Goal: Task Accomplishment & Management: Use online tool/utility

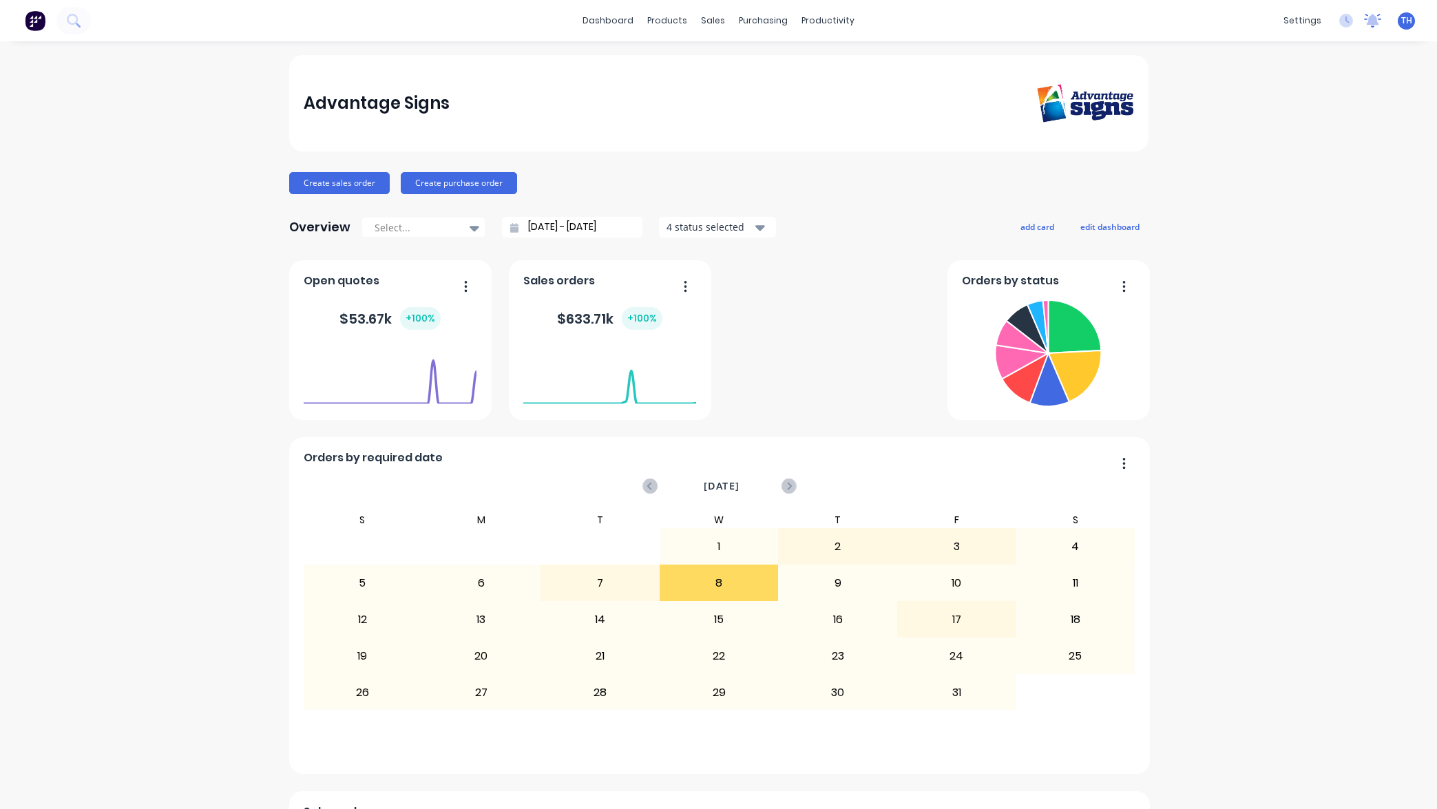
click at [1376, 24] on icon at bounding box center [1373, 19] width 12 height 11
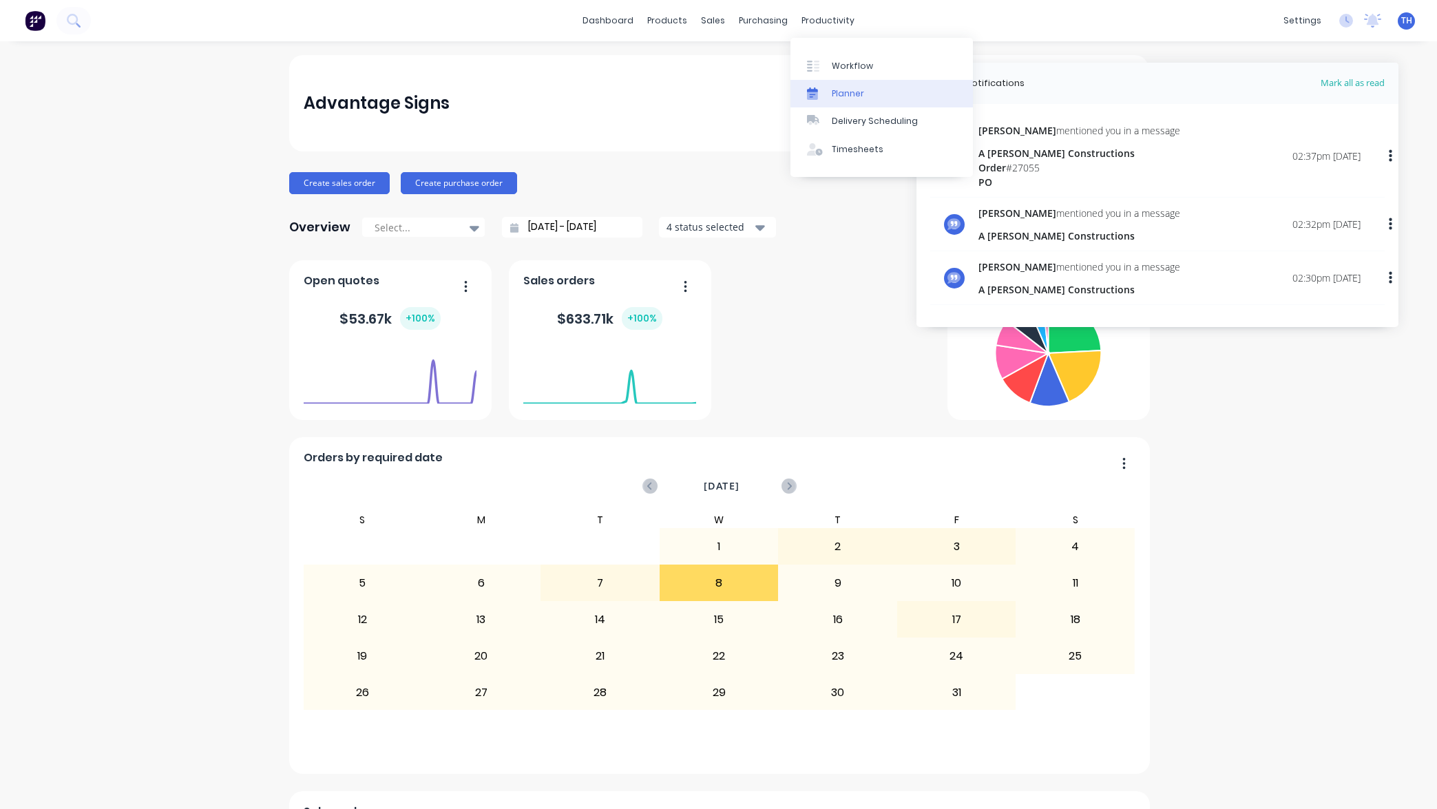
click at [860, 95] on div "Planner" at bounding box center [848, 93] width 32 height 12
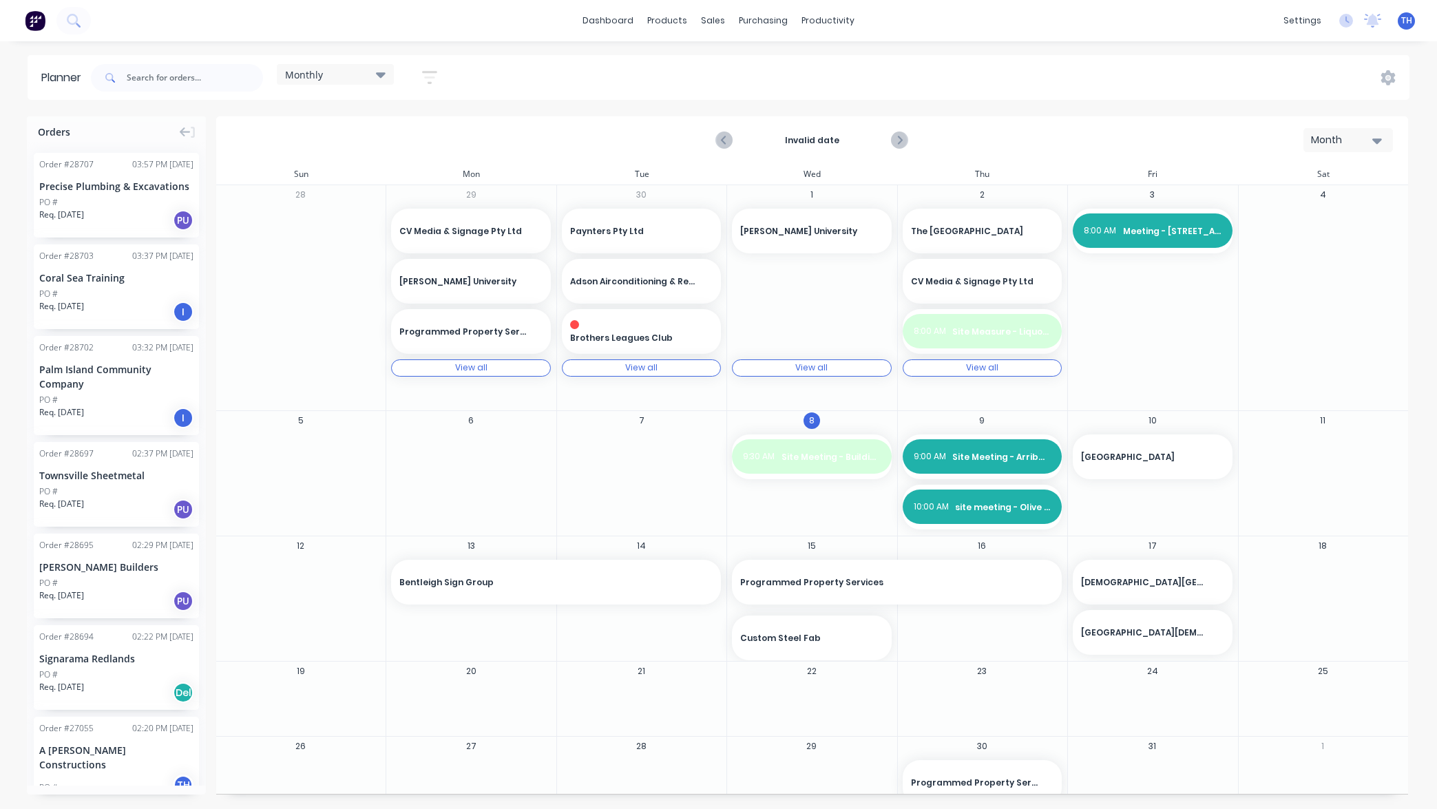
click at [615, 448] on div at bounding box center [641, 456] width 169 height 45
click at [1392, 83] on icon at bounding box center [1388, 77] width 15 height 15
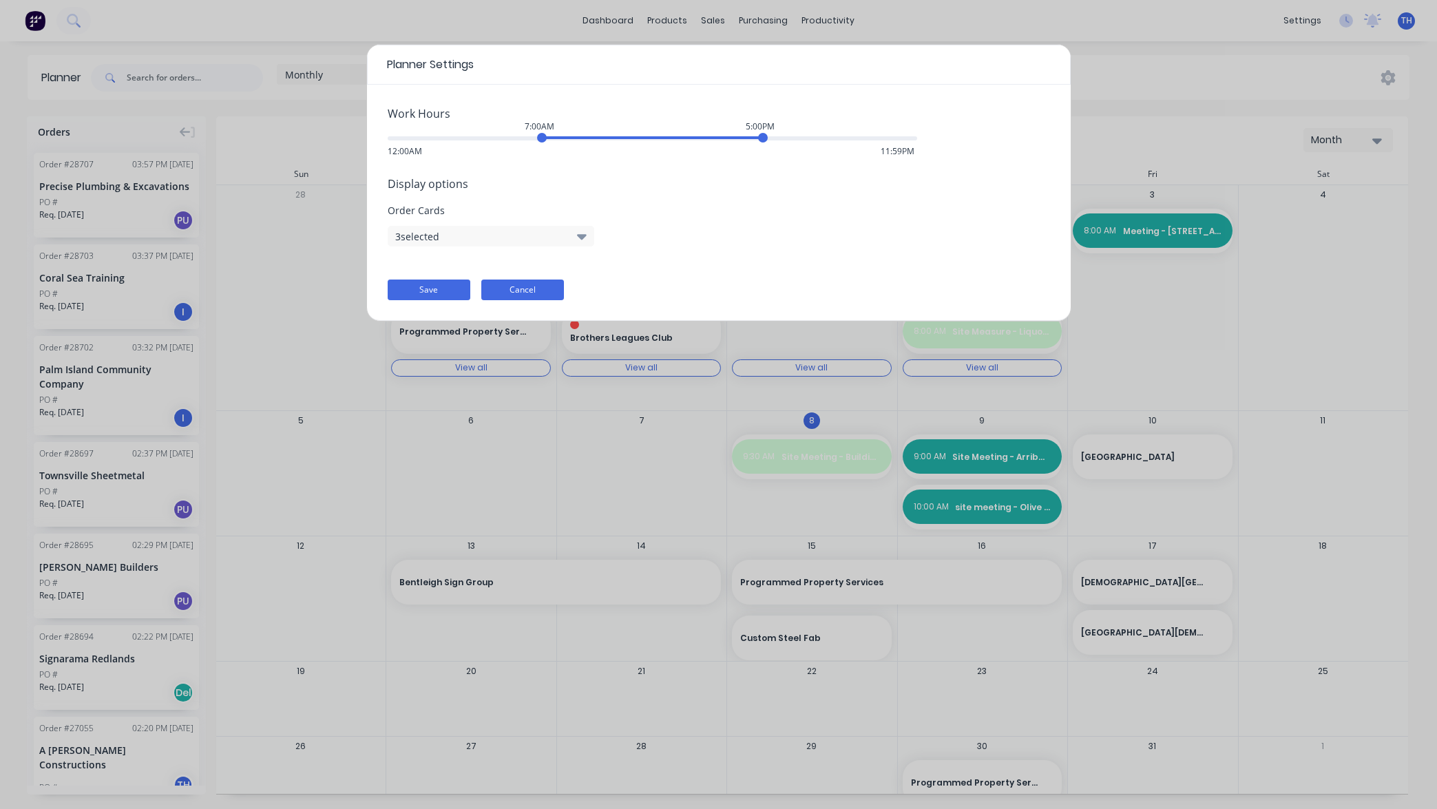
click at [540, 293] on button "Cancel" at bounding box center [522, 290] width 83 height 21
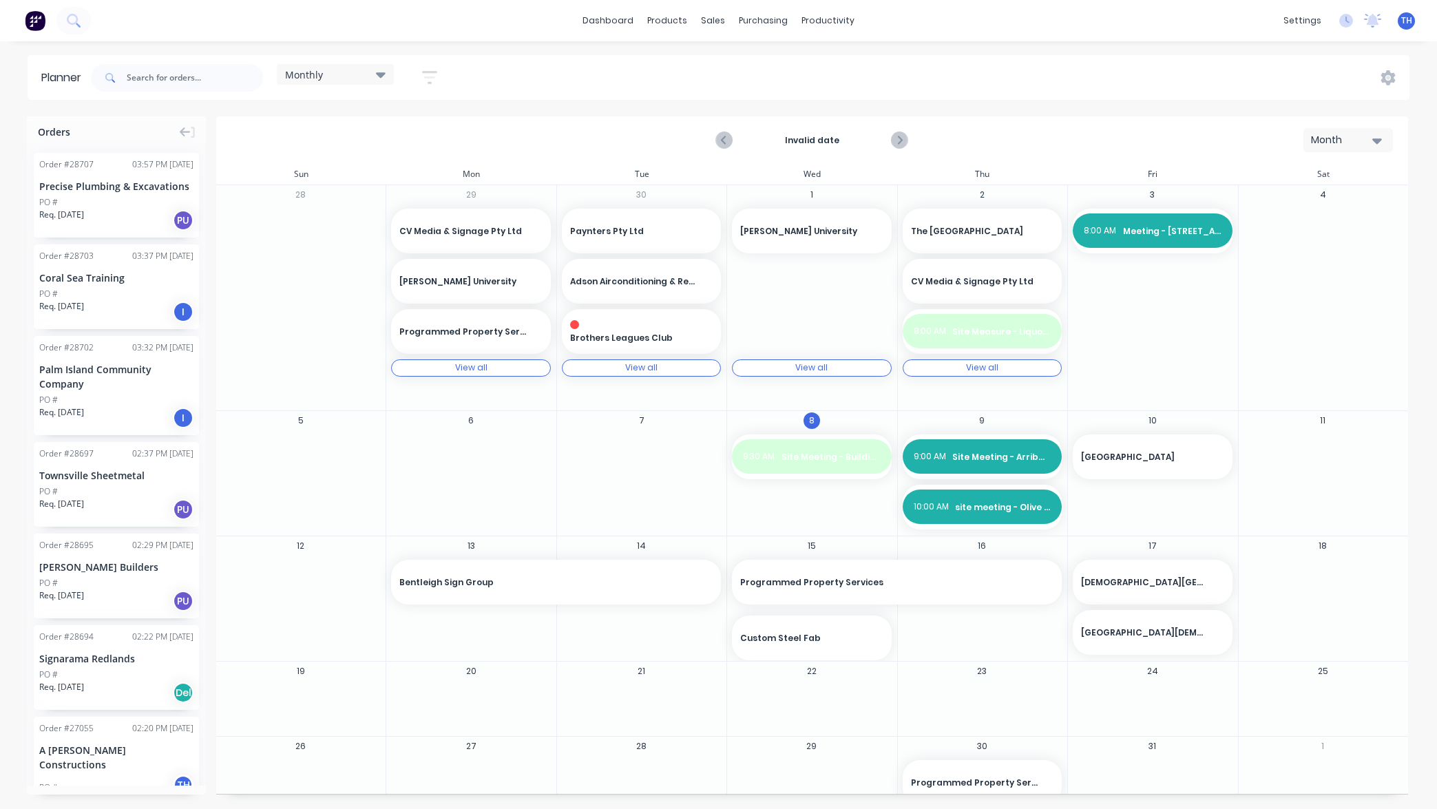
click at [430, 74] on icon "button" at bounding box center [429, 77] width 15 height 17
click at [400, 337] on label at bounding box center [366, 334] width 129 height 21
click at [400, 337] on input at bounding box center [366, 336] width 128 height 27
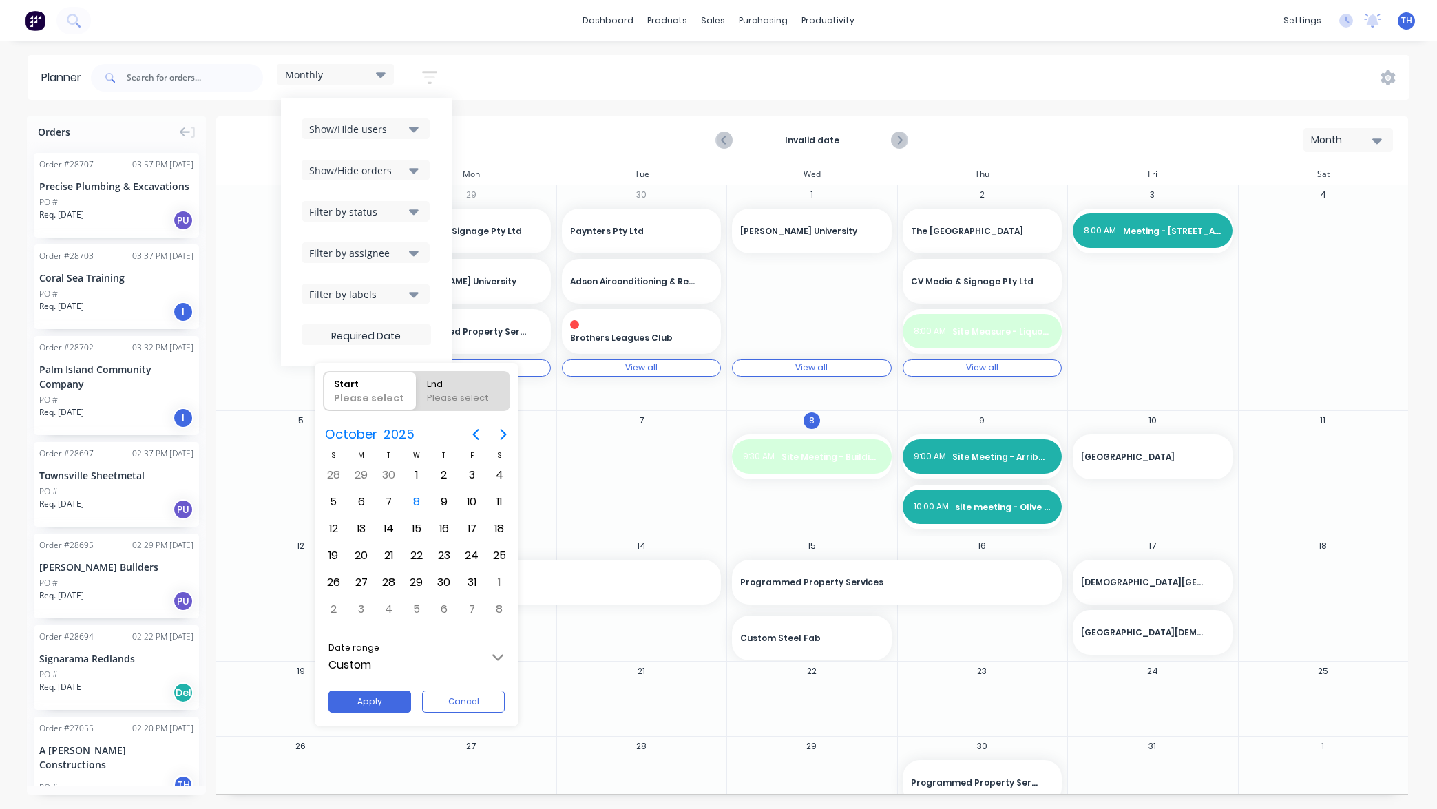
click at [602, 470] on div at bounding box center [718, 404] width 1657 height 1029
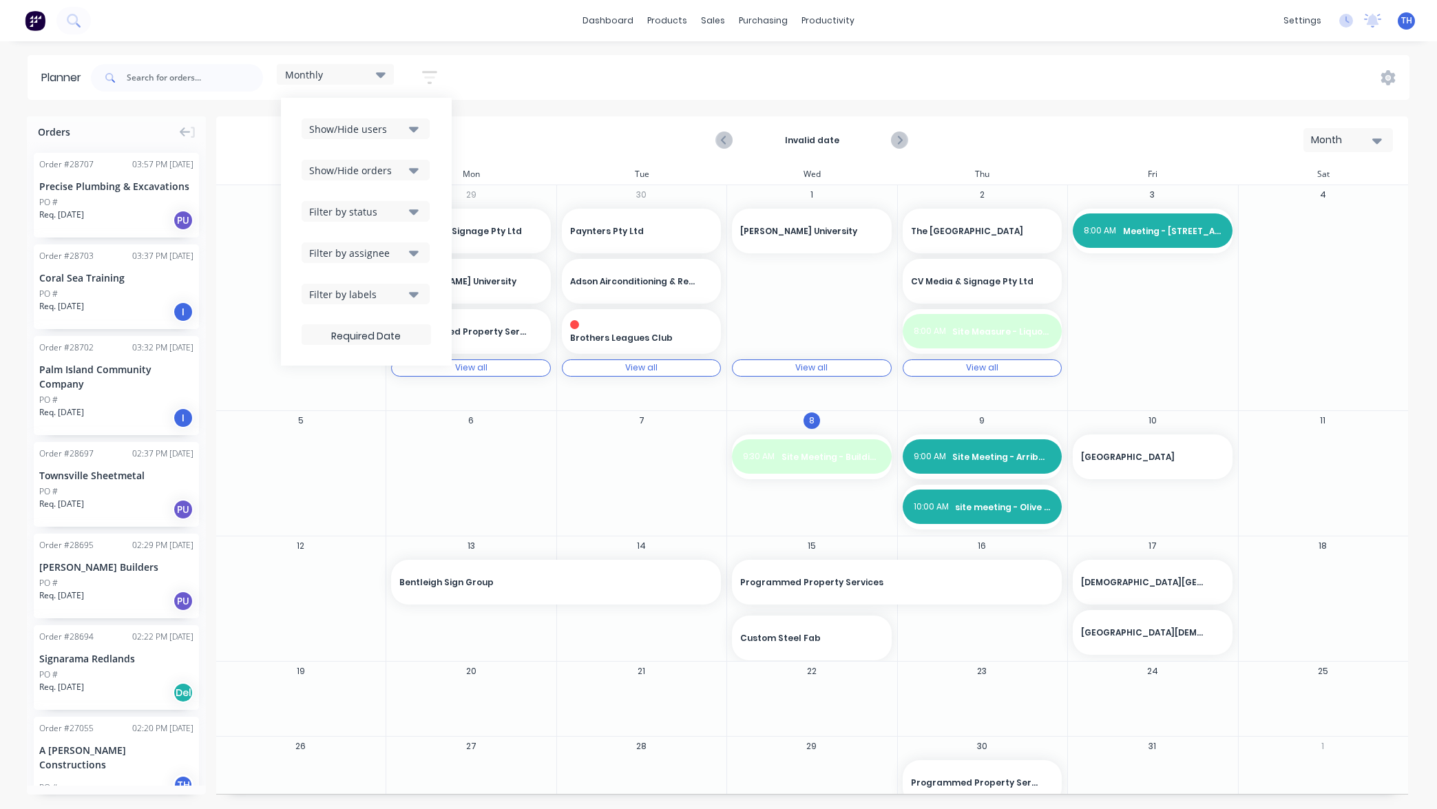
click at [231, 131] on div "Invalid date Month" at bounding box center [812, 140] width 1189 height 45
click at [146, 187] on div "Precise Plumbing & Excavations" at bounding box center [116, 186] width 154 height 14
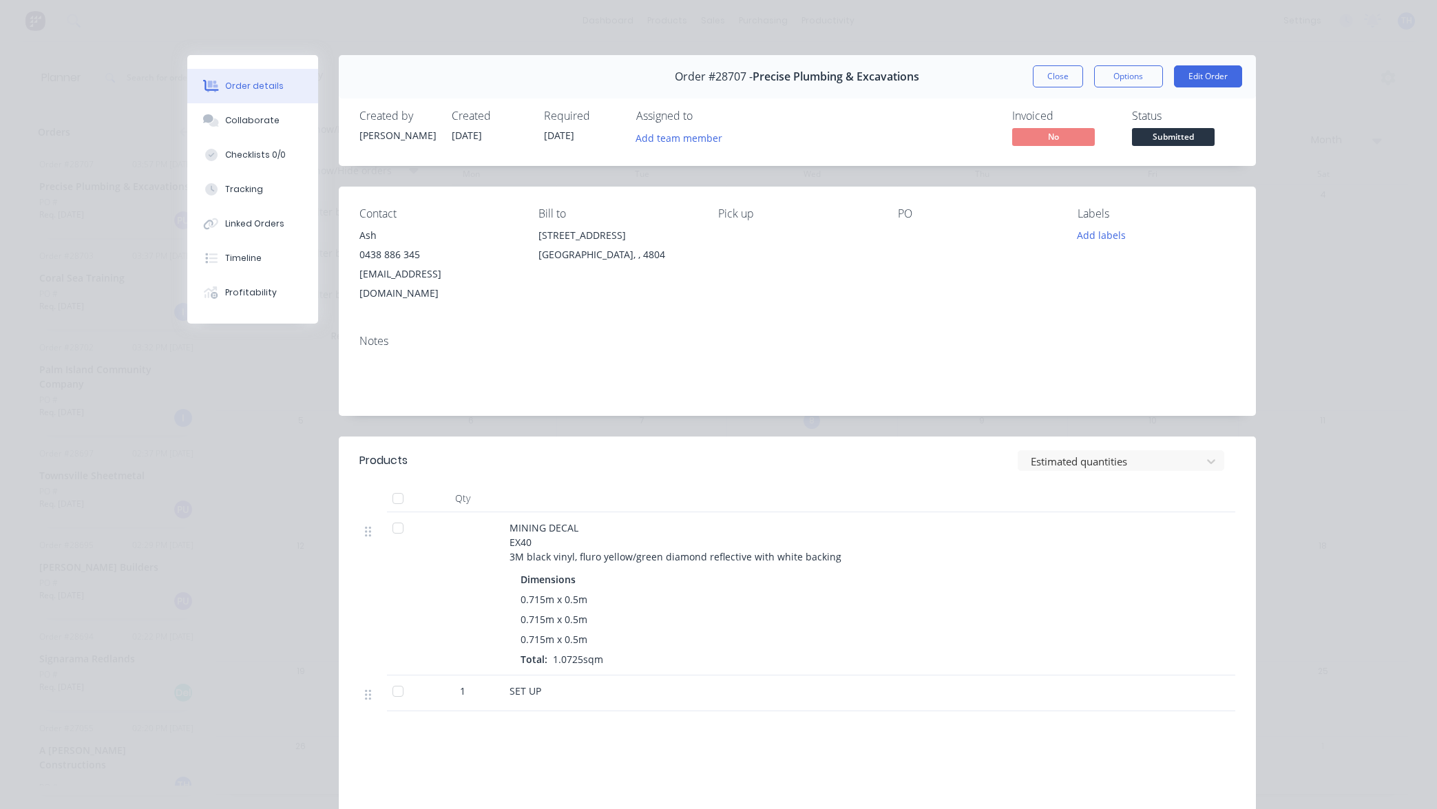
click at [171, 20] on div "Order details Collaborate Checklists 0/0 Tracking Linked Orders Timeline Profit…" at bounding box center [718, 404] width 1437 height 809
click at [1045, 74] on button "Close" at bounding box center [1058, 76] width 50 height 22
